Goal: Task Accomplishment & Management: Manage account settings

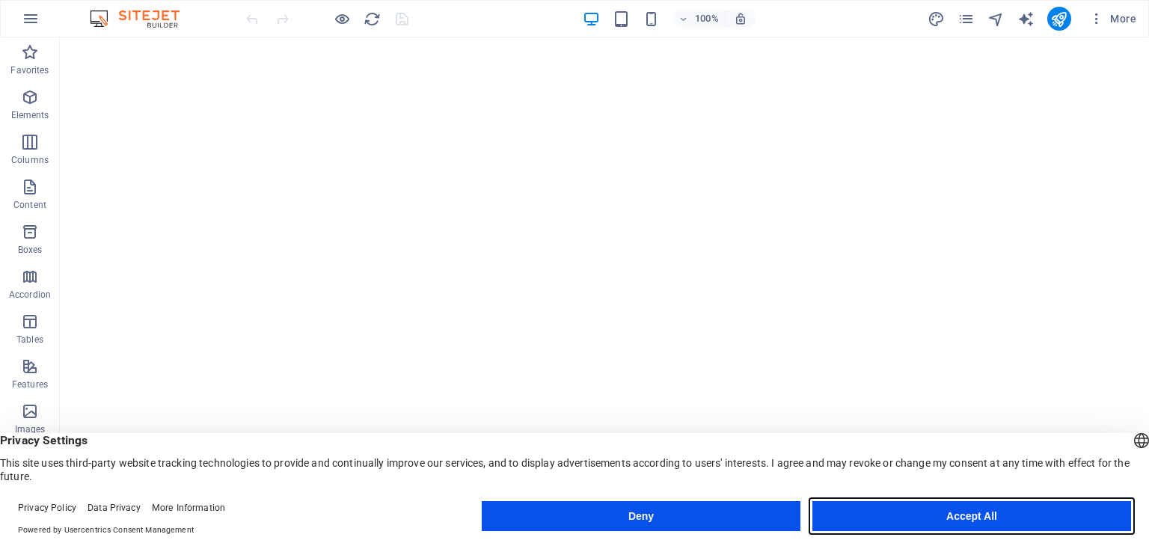
click at [972, 509] on button "Accept All" at bounding box center [971, 516] width 319 height 30
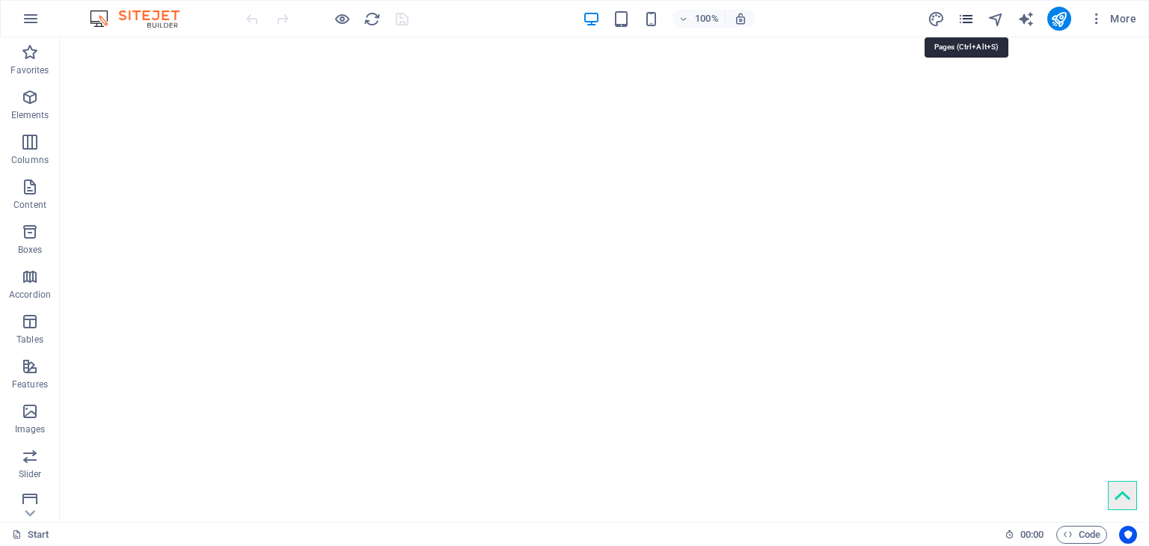
click at [964, 20] on icon "pages" at bounding box center [965, 18] width 17 height 17
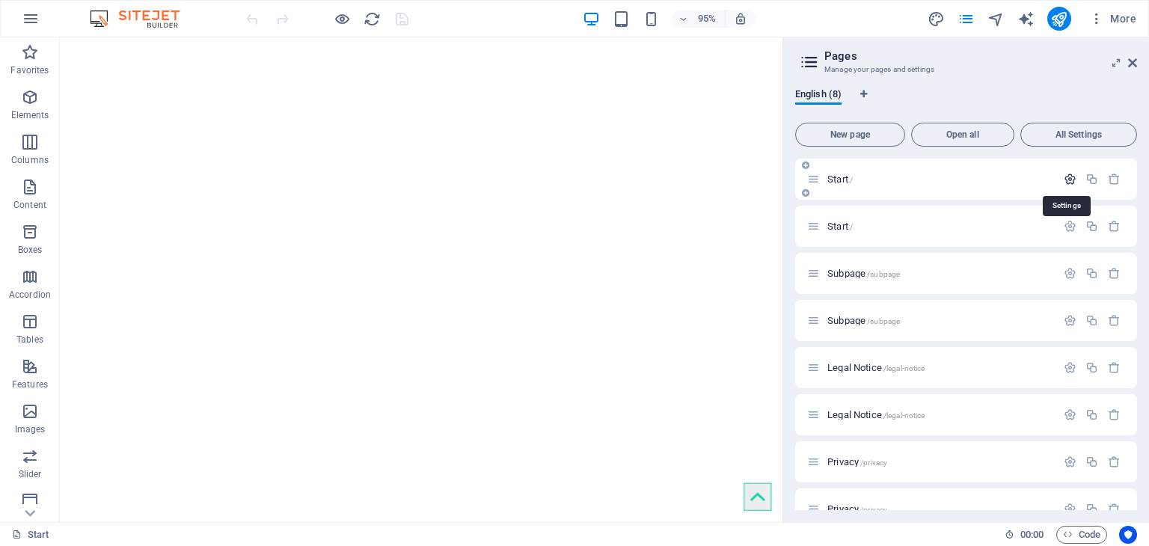
click at [1065, 179] on icon "button" at bounding box center [1069, 179] width 13 height 13
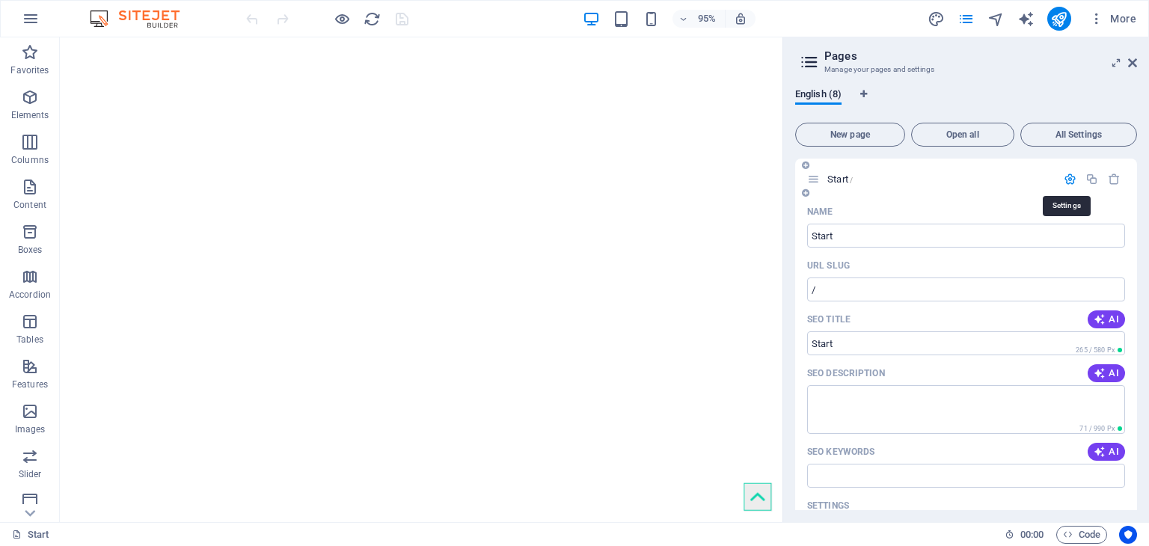
click at [1064, 179] on icon "button" at bounding box center [1069, 179] width 13 height 13
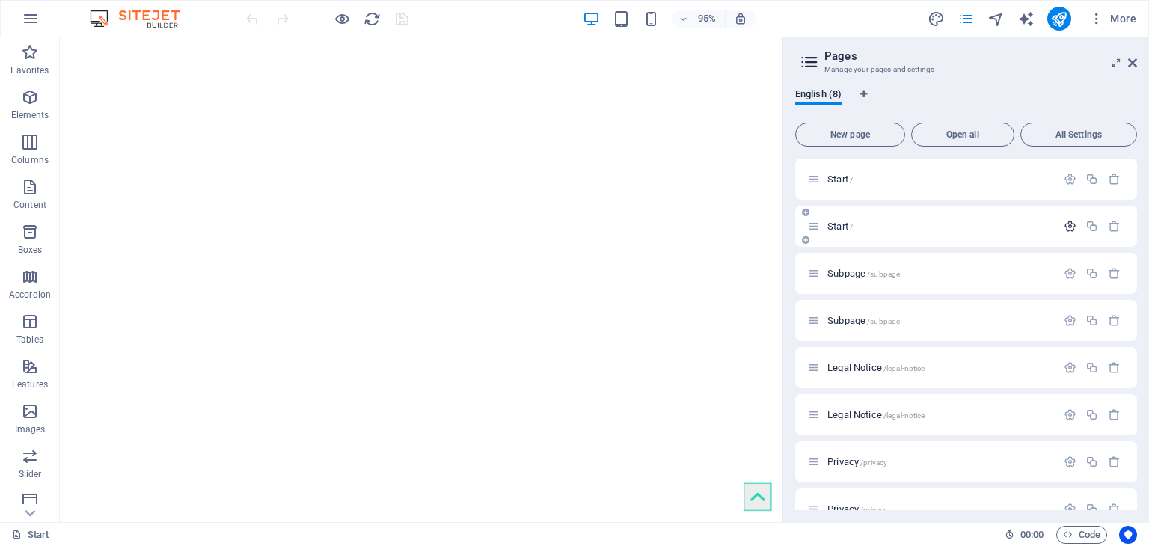
click at [1068, 229] on icon "button" at bounding box center [1069, 226] width 13 height 13
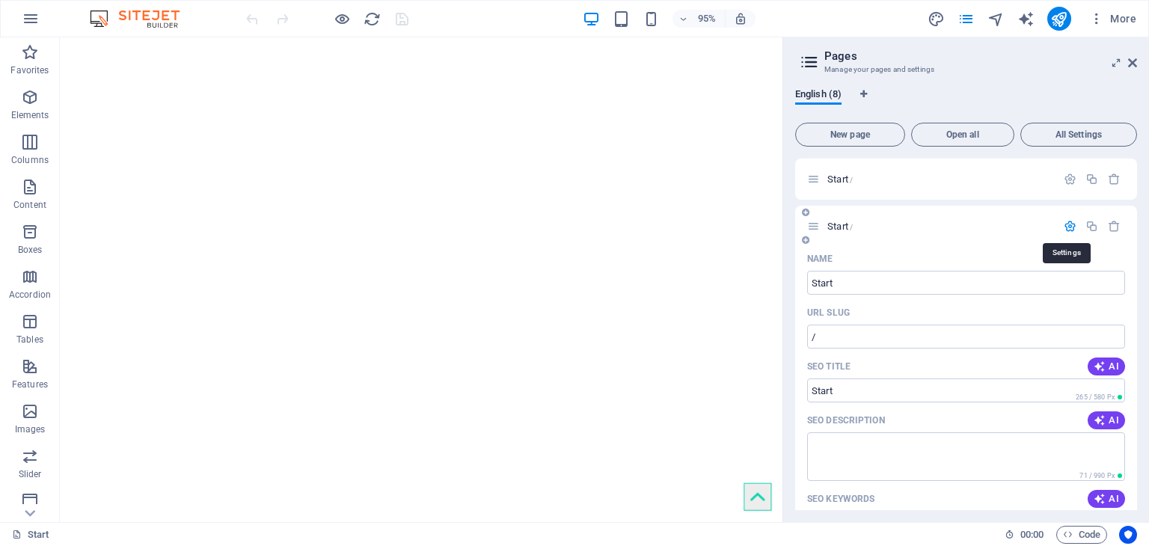
click at [1068, 229] on icon "button" at bounding box center [1069, 226] width 13 height 13
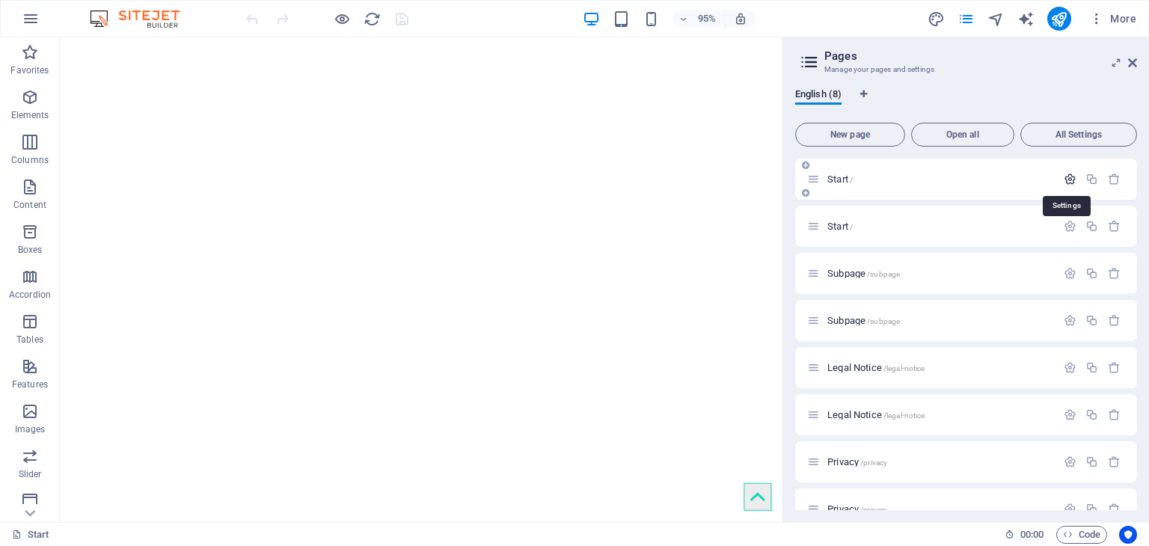
click at [1064, 176] on icon "button" at bounding box center [1069, 179] width 13 height 13
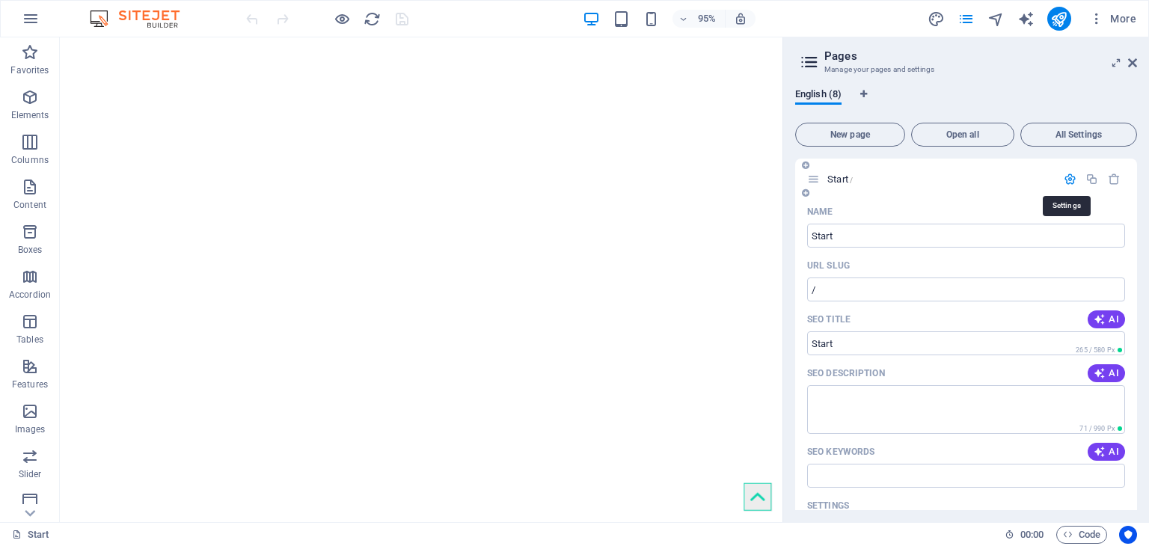
click at [1064, 176] on icon "button" at bounding box center [1069, 179] width 13 height 13
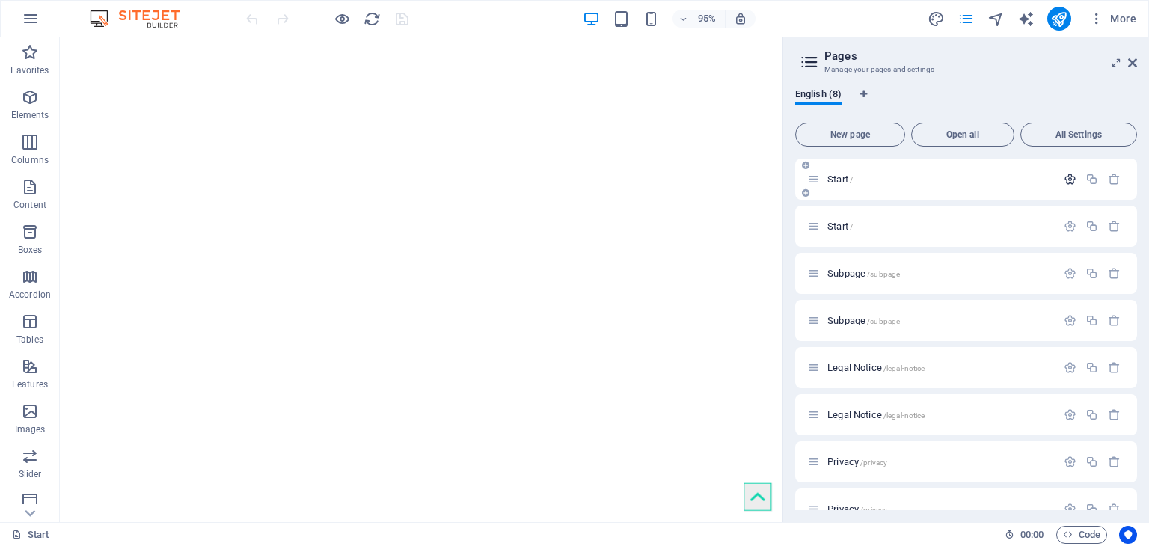
click at [1070, 173] on icon "button" at bounding box center [1069, 179] width 13 height 13
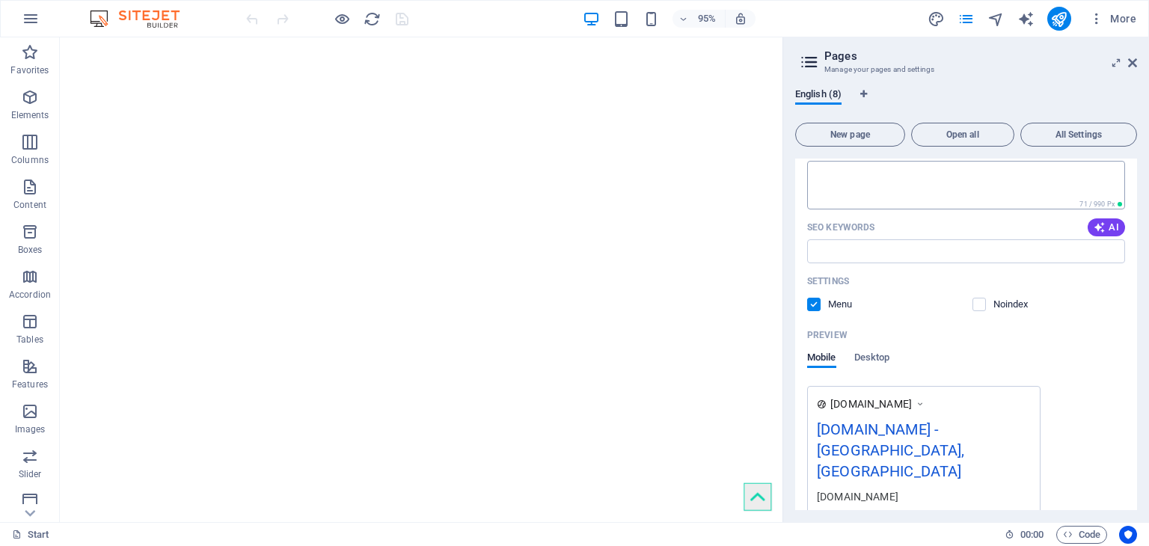
scroll to position [449, 0]
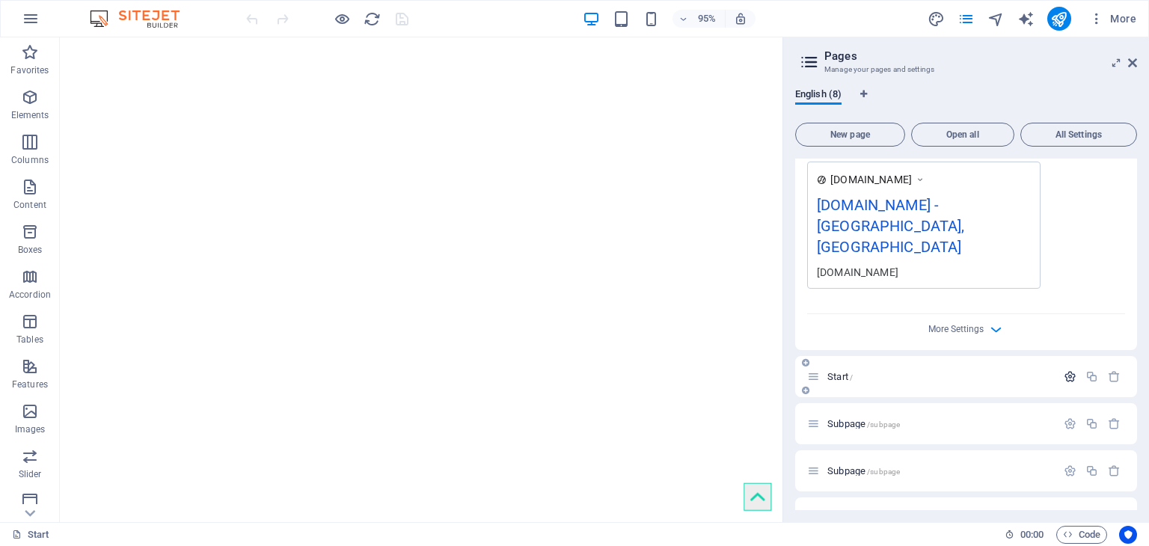
click at [1068, 370] on icon "button" at bounding box center [1069, 376] width 13 height 13
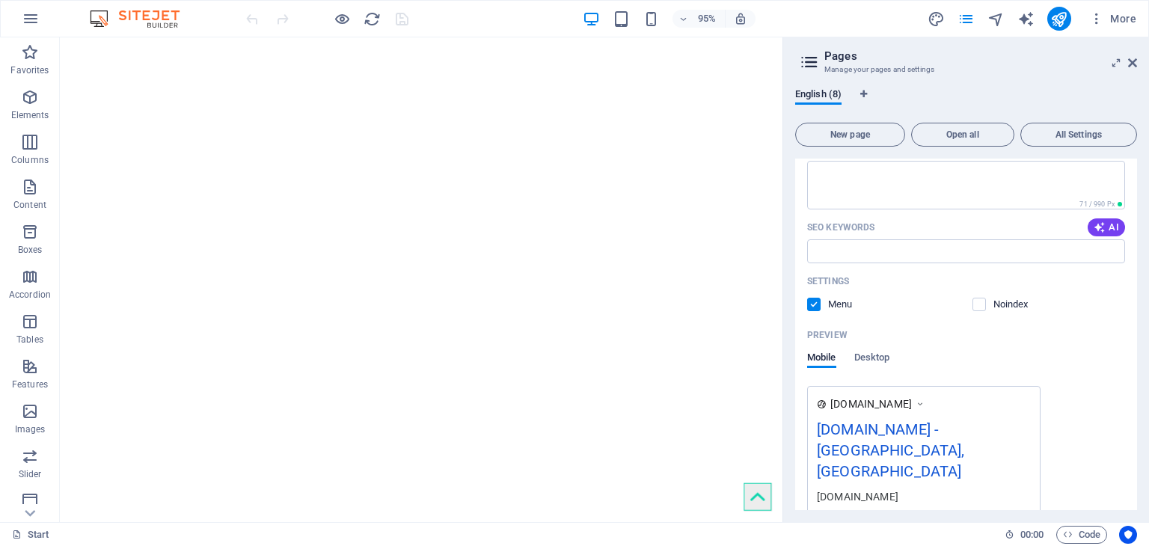
scroll to position [0, 0]
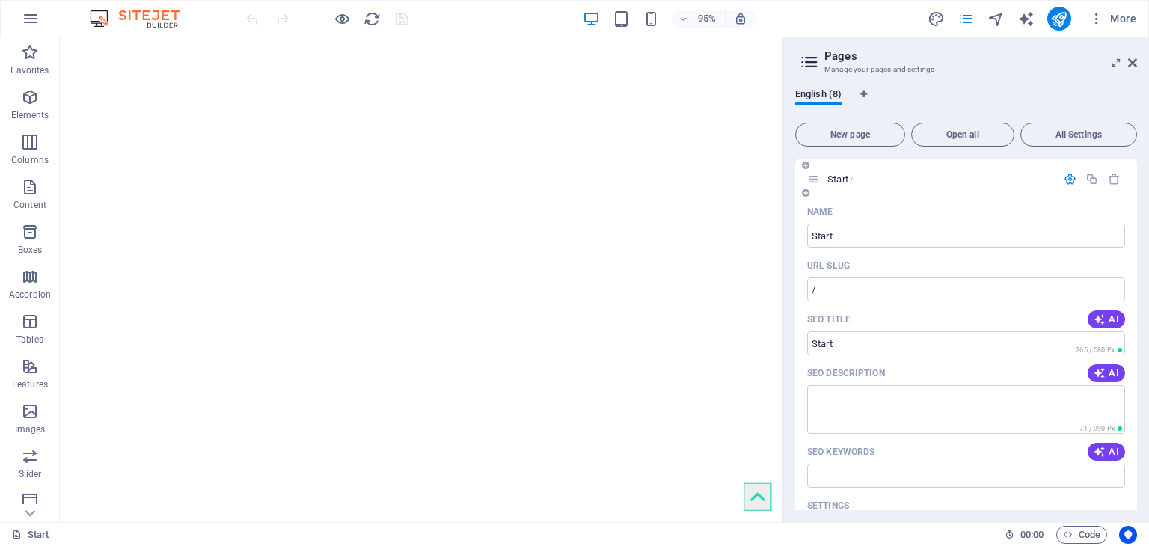
click at [1067, 180] on icon "button" at bounding box center [1069, 179] width 13 height 13
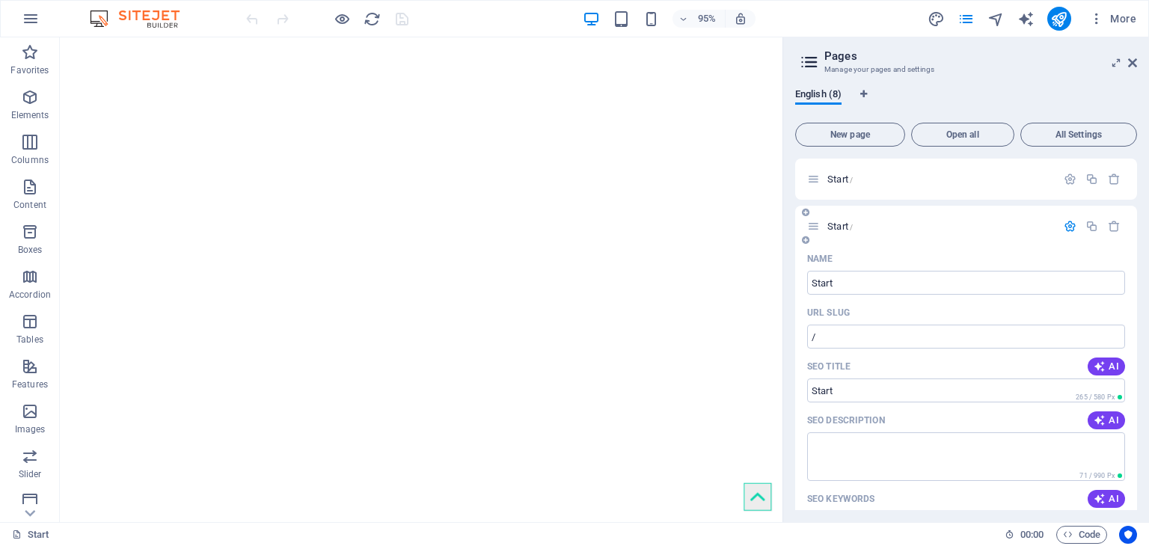
click at [1065, 228] on icon "button" at bounding box center [1069, 226] width 13 height 13
